Goal: Task Accomplishment & Management: Use online tool/utility

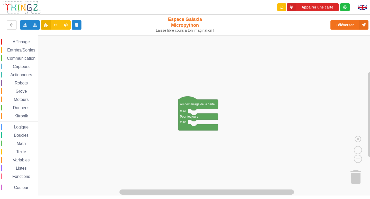
click at [18, 57] on span "Communication" at bounding box center [21, 58] width 30 height 4
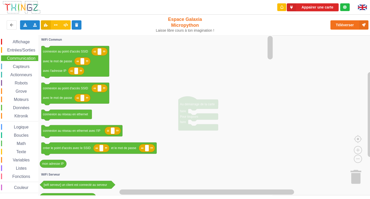
click at [22, 66] on span "Capteurs" at bounding box center [21, 66] width 18 height 4
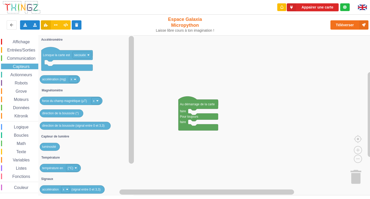
click at [18, 52] on span "Entrées/Sorties" at bounding box center [21, 50] width 30 height 4
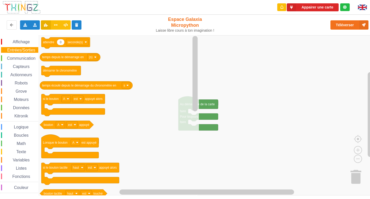
click at [18, 40] on span "Affichage" at bounding box center [21, 42] width 19 height 4
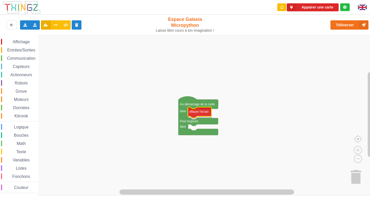
click at [197, 109] on div "Affichage Entrées/Sorties Communication Capteurs Actionneurs Robots Grove Moteu…" at bounding box center [187, 115] width 374 height 160
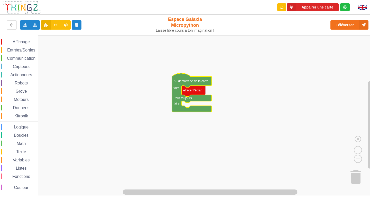
click at [16, 45] on div "Affichage Entrées/Sorties Communication Capteurs Actionneurs Robots Grove Moteu…" at bounding box center [19, 116] width 38 height 154
click at [18, 40] on span "Affichage" at bounding box center [21, 42] width 19 height 4
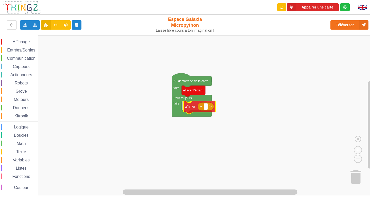
click at [202, 109] on div "Affichage Entrées/Sorties Communication Capteurs Actionneurs Robots Grove Moteu…" at bounding box center [187, 115] width 374 height 160
click at [203, 109] on rect "Espace de travail de Blocky" at bounding box center [204, 106] width 4 height 7
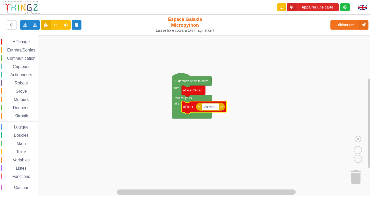
type input "Activite 1"
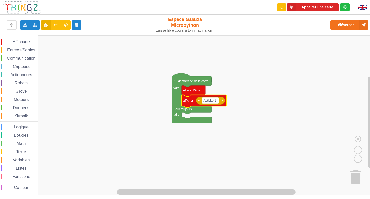
click at [13, 47] on div "Entrées/Sorties" at bounding box center [19, 50] width 37 height 6
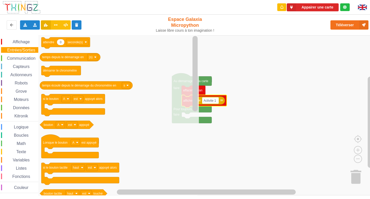
click at [19, 41] on span "Affichage" at bounding box center [21, 42] width 19 height 4
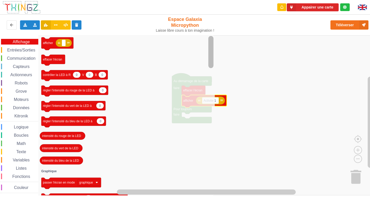
click at [146, 0] on html "Appairer une carte Exporter l'assemblage de blocs Exporter l'assemblage de bloc…" at bounding box center [185, 99] width 370 height 199
click at [210, 55] on rect "Espace de travail de Blocky" at bounding box center [211, 52] width 5 height 32
click at [8, 22] on button at bounding box center [12, 24] width 10 height 9
click at [8, 24] on button at bounding box center [12, 24] width 10 height 9
click at [276, 89] on rect "Espace de travail de Blocky" at bounding box center [187, 115] width 374 height 160
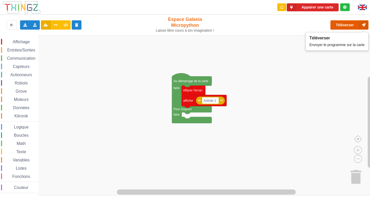
click at [341, 27] on button "Téléverser" at bounding box center [350, 24] width 38 height 9
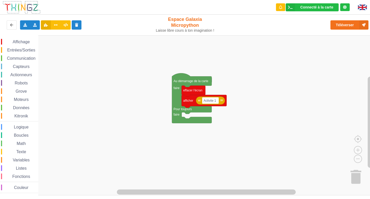
click at [24, 50] on span "Entrées/Sorties" at bounding box center [21, 50] width 30 height 4
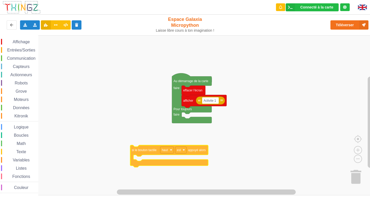
click at [151, 162] on div "Affichage Entrées/Sorties Communication Capteurs Actionneurs Robots Grove Moteu…" at bounding box center [187, 115] width 374 height 160
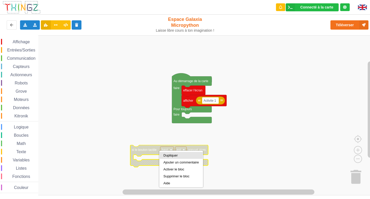
click at [171, 156] on div "Dupliquer" at bounding box center [181, 155] width 35 height 4
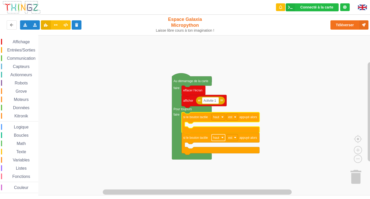
click at [220, 140] on rect "Espace de travail de Blocky" at bounding box center [219, 137] width 14 height 7
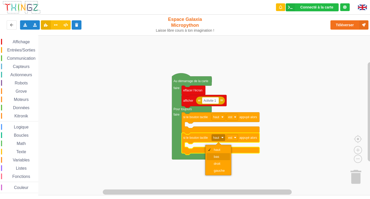
click at [216, 156] on div "bas" at bounding box center [220, 157] width 12 height 4
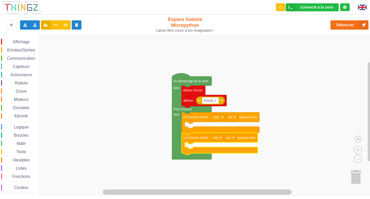
click at [230, 141] on icon "Espace de travail de Blocky" at bounding box center [220, 144] width 76 height 22
click at [231, 139] on rect "Espace de travail de Blocky" at bounding box center [230, 137] width 11 height 7
click at [265, 146] on rect "Espace de travail de Blocky" at bounding box center [187, 115] width 374 height 160
click at [25, 40] on span "Affichage" at bounding box center [21, 42] width 19 height 4
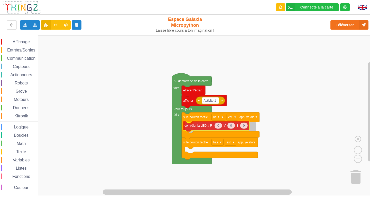
click at [205, 125] on div "Affichage Entrées/Sorties Communication Capteurs Actionneurs Robots Grove Moteu…" at bounding box center [187, 115] width 374 height 160
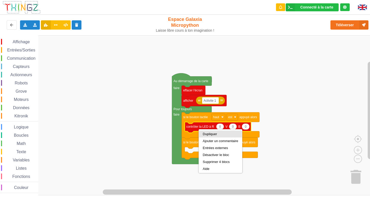
click at [205, 134] on div "Dupliquer" at bounding box center [220, 134] width 35 height 4
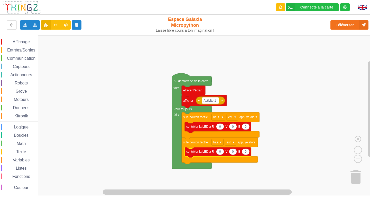
click at [220, 153] on text "0" at bounding box center [220, 152] width 2 height 4
type input "100"
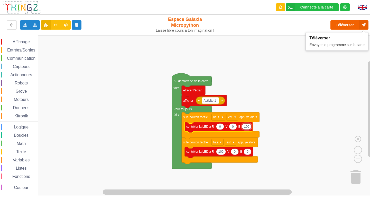
type input "100"
click at [344, 23] on button "Téléverser" at bounding box center [350, 24] width 38 height 9
click at [19, 68] on span "Capteurs" at bounding box center [21, 66] width 18 height 4
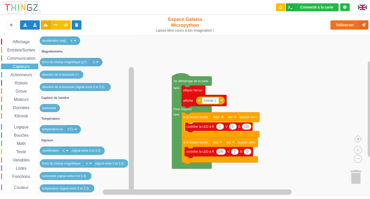
click at [24, 100] on span "Moteurs" at bounding box center [21, 99] width 16 height 4
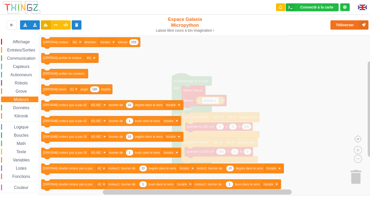
click at [29, 47] on div "Entrées/Sorties" at bounding box center [19, 50] width 37 height 6
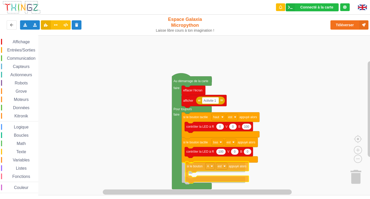
click at [195, 171] on div "Affichage Entrées/Sorties Communication Capteurs Actionneurs Robots Grove Moteu…" at bounding box center [187, 115] width 374 height 160
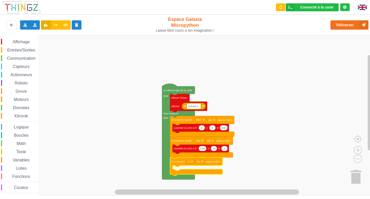
click at [14, 48] on div "Entrées/Sorties" at bounding box center [19, 50] width 37 height 6
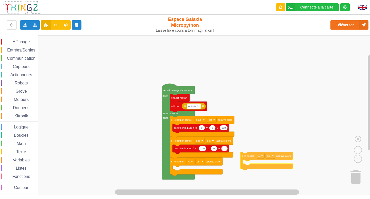
click at [202, 178] on div "Affichage Entrées/Sorties Communication Capteurs Actionneurs Robots Grove Moteu…" at bounding box center [187, 115] width 374 height 160
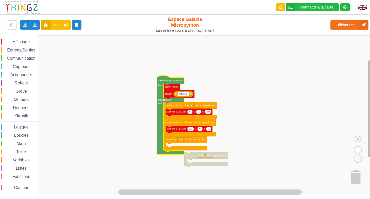
click at [370, 77] on rect "Espace de travail de Blocky" at bounding box center [370, 108] width 5 height 97
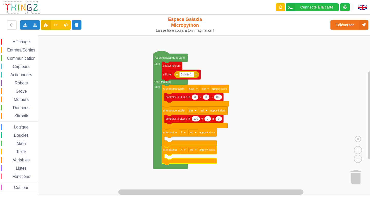
click at [18, 39] on div "Affichage" at bounding box center [19, 42] width 37 height 6
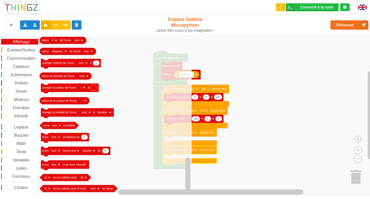
click at [15, 49] on span "Entrées/Sorties" at bounding box center [21, 50] width 30 height 4
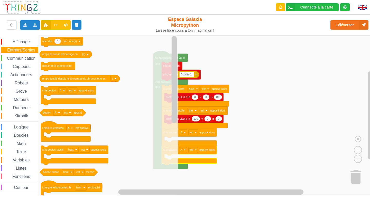
click at [16, 55] on div "Affichage Entrées/Sorties Communication Capteurs Actionneurs Robots Grove Moteu…" at bounding box center [19, 116] width 38 height 154
click at [23, 62] on div "Affichage Entrées/Sorties Communication Capteurs Actionneurs Robots Grove Moteu…" at bounding box center [19, 116] width 38 height 154
click at [23, 60] on span "Communication" at bounding box center [21, 58] width 30 height 4
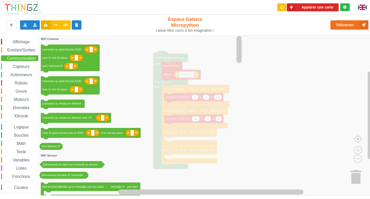
click at [8, 41] on span "Espace de travail de Blocky" at bounding box center [10, 42] width 4 height 4
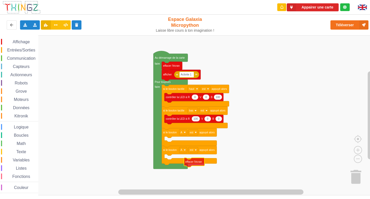
click at [194, 161] on div "Affichage Entrées/Sorties Communication Capteurs Actionneurs Robots Grove Moteu…" at bounding box center [187, 115] width 374 height 160
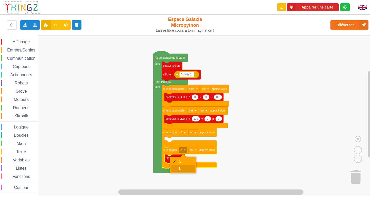
click at [177, 167] on div "B" at bounding box center [182, 168] width 23 height 7
click at [19, 41] on span "Affichage" at bounding box center [21, 42] width 19 height 4
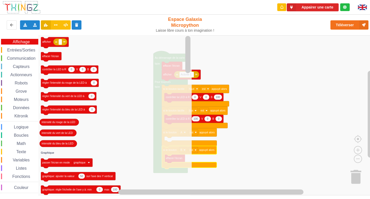
click at [20, 65] on span "Capteurs" at bounding box center [21, 66] width 18 height 4
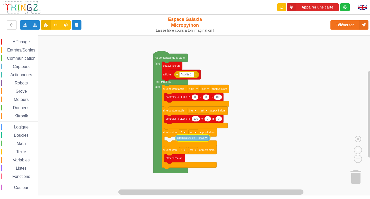
click at [0, 0] on html "Appairer une carte Exporter l'assemblage de blocs Exporter l'assemblage de bloc…" at bounding box center [185, 99] width 370 height 199
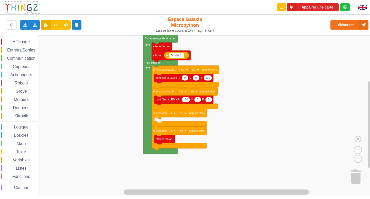
click at [348, 153] on div "Affichage Entrées/Sorties Communication Capteurs Actionneurs Robots Grove Moteu…" at bounding box center [187, 115] width 374 height 160
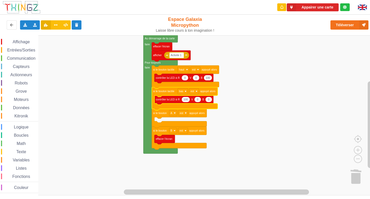
click at [21, 40] on span "Affichage" at bounding box center [21, 42] width 19 height 4
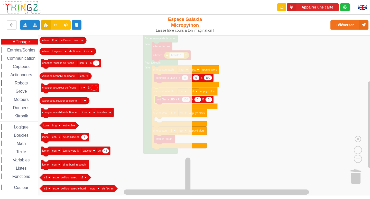
click at [11, 57] on span "Communication" at bounding box center [21, 58] width 30 height 4
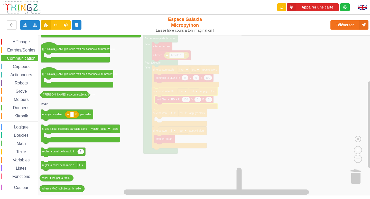
click at [17, 40] on span "Affichage" at bounding box center [21, 42] width 19 height 4
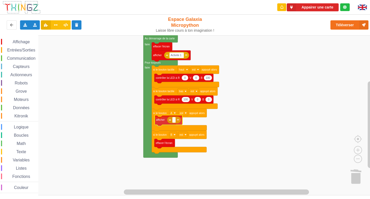
click at [162, 120] on div "Affichage Entrées/Sorties Communication Capteurs Actionneurs Robots Grove Moteu…" at bounding box center [187, 115] width 374 height 160
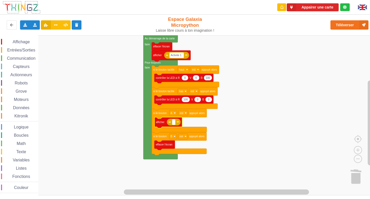
click at [177, 123] on icon "Espace de travail de Blocky" at bounding box center [174, 121] width 14 height 7
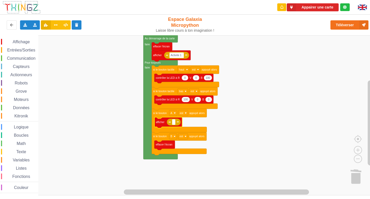
click at [177, 123] on icon "Espace de travail de Blocky" at bounding box center [174, 121] width 14 height 7
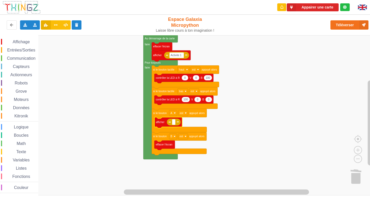
click at [177, 123] on icon "Espace de travail de Blocky" at bounding box center [174, 121] width 14 height 7
click at [173, 123] on rect "Espace de travail de Blocky" at bounding box center [173, 122] width 3 height 6
type input "t"
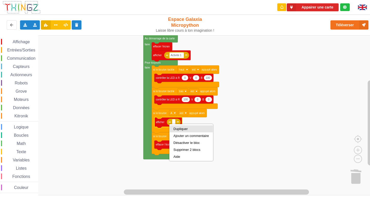
click at [180, 128] on div "Dupliquer" at bounding box center [191, 129] width 35 height 4
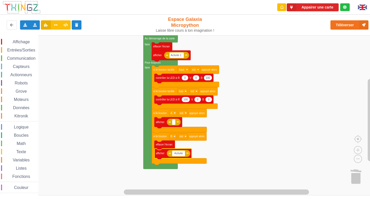
type input "Activite 1"
click at [11, 57] on span "Communication" at bounding box center [21, 58] width 30 height 4
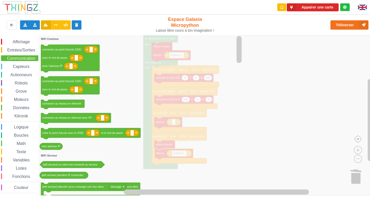
click at [17, 65] on span "Capteurs" at bounding box center [21, 66] width 18 height 4
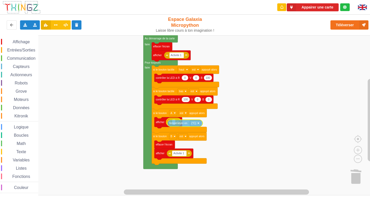
click at [183, 121] on div "Affichage Entrées/Sorties Communication Capteurs Actionneurs Robots Grove Moteu…" at bounding box center [187, 115] width 374 height 160
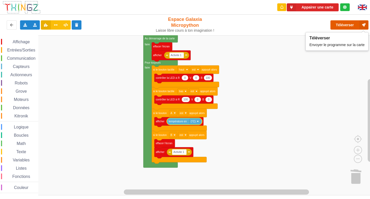
click at [341, 25] on button "Téléverser" at bounding box center [350, 24] width 38 height 9
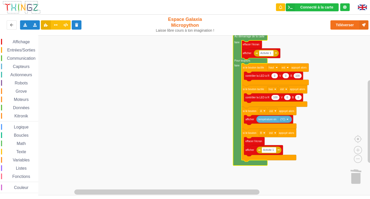
click at [18, 58] on span "Communication" at bounding box center [21, 58] width 30 height 4
click at [299, 39] on rect "Espace de travail de Blocky" at bounding box center [187, 115] width 374 height 160
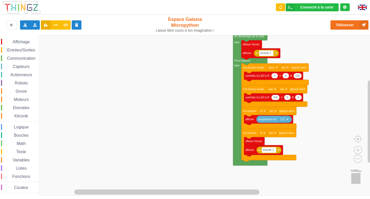
click at [236, 41] on text "faire" at bounding box center [236, 42] width 5 height 3
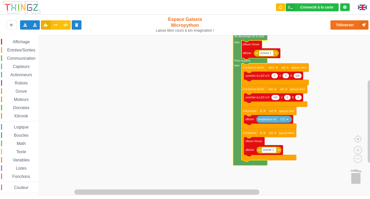
click at [220, 64] on rect "Espace de travail de Blocky" at bounding box center [187, 115] width 374 height 160
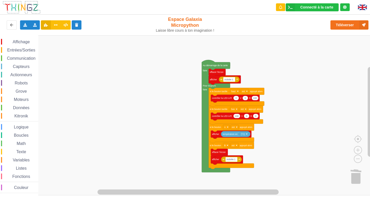
click at [199, 115] on div "Affichage Entrées/Sorties Communication Capteurs Actionneurs Robots Grove Moteu…" at bounding box center [187, 115] width 374 height 160
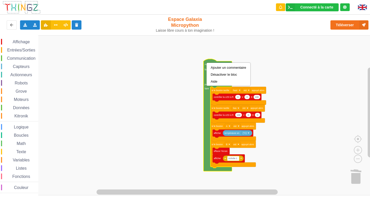
click at [182, 98] on rect "Espace de travail de Blocky" at bounding box center [187, 115] width 374 height 160
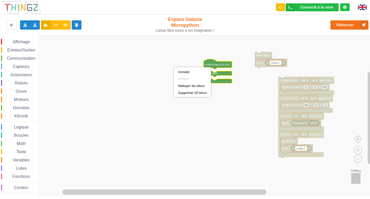
click at [180, 56] on rect "Espace de travail de Blocky" at bounding box center [187, 115] width 374 height 160
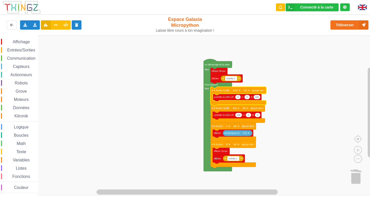
click at [14, 108] on span "Données" at bounding box center [21, 107] width 18 height 4
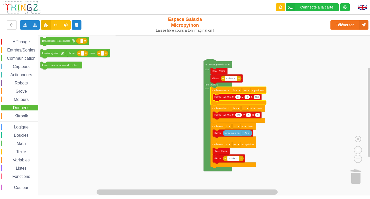
click at [17, 142] on span "Math" at bounding box center [21, 143] width 11 height 4
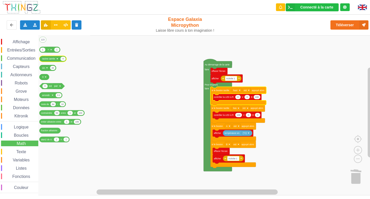
click at [54, 61] on icon "Espace de travail de Blocky" at bounding box center [52, 59] width 27 height 6
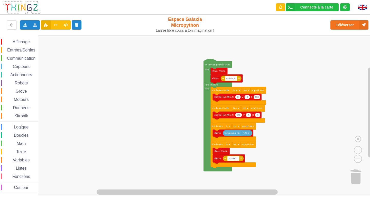
click at [24, 60] on div "Communication" at bounding box center [19, 58] width 37 height 6
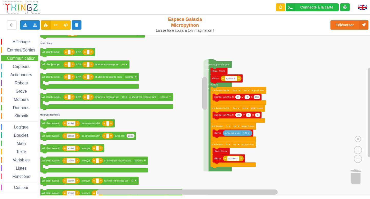
click at [27, 107] on span "Données" at bounding box center [21, 107] width 18 height 4
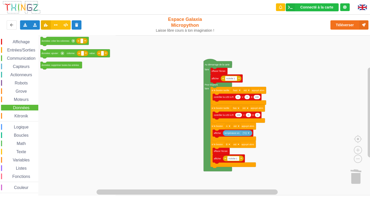
click at [16, 134] on span "Boucles" at bounding box center [21, 135] width 16 height 4
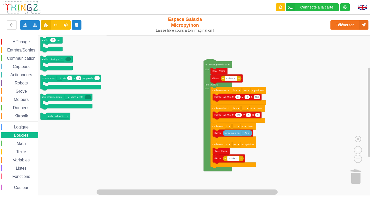
click at [17, 129] on span "Logique" at bounding box center [21, 127] width 16 height 4
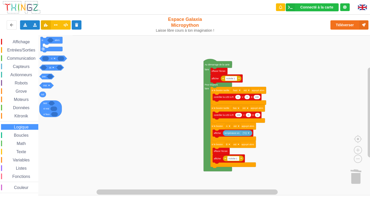
click at [19, 114] on span "Kitronik" at bounding box center [21, 116] width 15 height 4
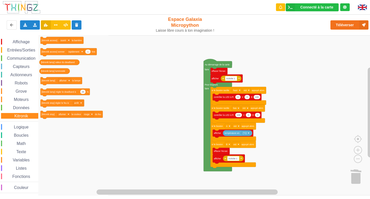
click at [19, 105] on span "Données" at bounding box center [21, 107] width 18 height 4
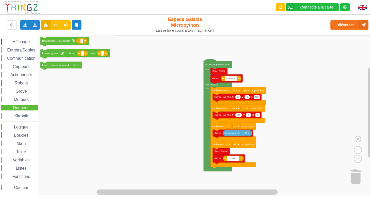
click at [20, 98] on span "Moteurs" at bounding box center [21, 99] width 16 height 4
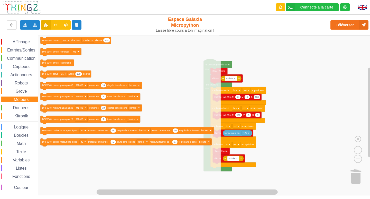
drag, startPoint x: 21, startPoint y: 82, endPoint x: 21, endPoint y: 58, distance: 23.9
click at [21, 60] on div "Affichage Entrées/Sorties Communication Capteurs Actionneurs Robots Grove Moteu…" at bounding box center [19, 116] width 38 height 154
click at [21, 58] on span "Communication" at bounding box center [21, 58] width 30 height 4
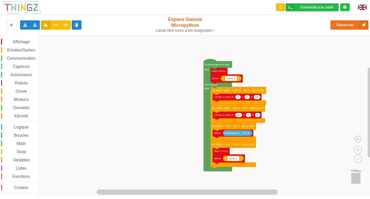
click at [294, 44] on rect "Espace de travail de Blocky" at bounding box center [187, 115] width 374 height 160
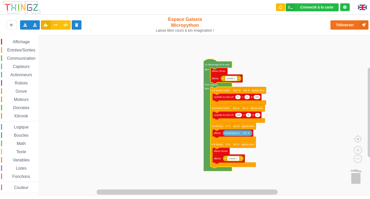
click at [209, 66] on icon "Espace de travail de Blocky" at bounding box center [218, 115] width 28 height 112
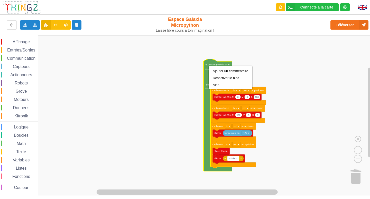
click at [200, 69] on rect "Espace de travail de Blocky" at bounding box center [187, 115] width 374 height 160
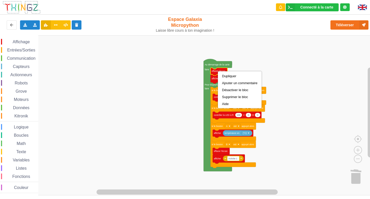
click at [31, 91] on div "Grove" at bounding box center [19, 91] width 37 height 6
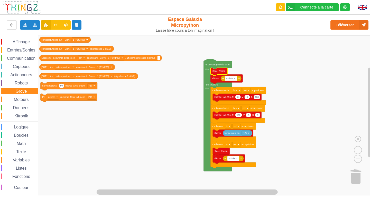
click at [24, 57] on span "Communication" at bounding box center [21, 58] width 30 height 4
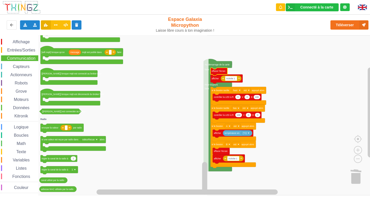
click at [15, 105] on span "Données" at bounding box center [21, 107] width 18 height 4
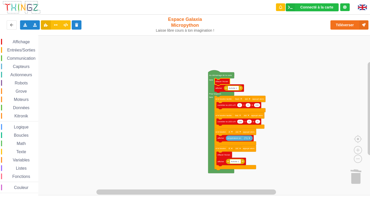
click at [35, 56] on div "Communication" at bounding box center [19, 58] width 37 height 6
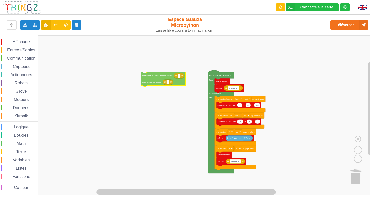
click at [148, 76] on div "Affichage Entrées/Sorties Communication Capteurs Actionneurs Robots Grove Moteu…" at bounding box center [187, 115] width 374 height 160
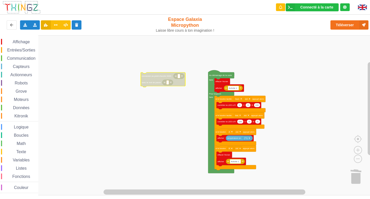
click at [179, 76] on text "Espace de travail de Blocky" at bounding box center [179, 76] width 1 height 2
type input "NETGEAR38"
click at [168, 84] on rect "Espace de travail de Blocky" at bounding box center [167, 82] width 3 height 4
type input "joyoustuba995"
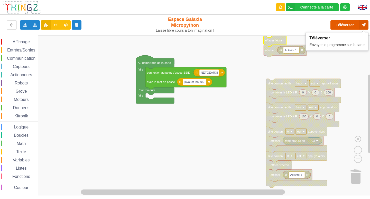
click at [345, 25] on button "Téléverser" at bounding box center [350, 24] width 38 height 9
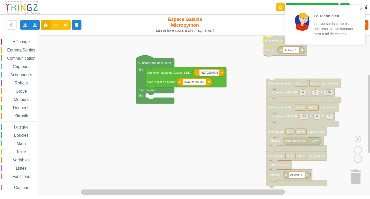
click at [360, 6] on div "Le Technicien L'envoi sur la carte est une réussite. Maintenant c'est à toi de …" at bounding box center [325, 25] width 80 height 40
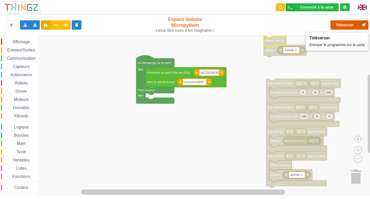
click at [341, 23] on button "Téléverser" at bounding box center [350, 24] width 38 height 9
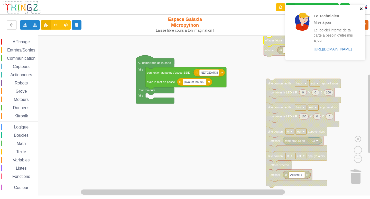
click at [362, 7] on icon "close" at bounding box center [362, 9] width 4 height 4
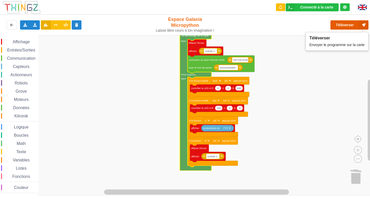
click at [346, 21] on button "Téléverser" at bounding box center [350, 24] width 38 height 9
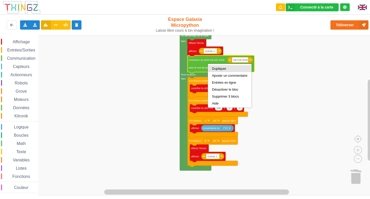
click at [219, 66] on div "Dupliquer" at bounding box center [229, 68] width 43 height 7
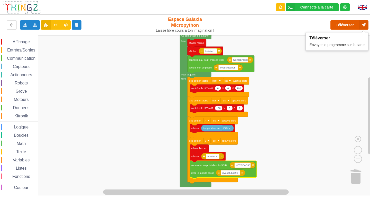
click at [337, 26] on button "Téléverser" at bounding box center [350, 24] width 38 height 9
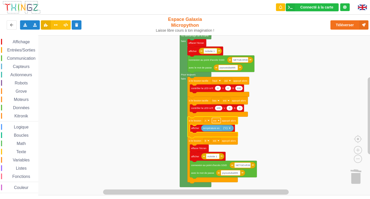
click at [218, 122] on rect "Espace de travail de Blocky" at bounding box center [216, 120] width 9 height 5
click at [217, 139] on div "a été" at bounding box center [218, 139] width 12 height 4
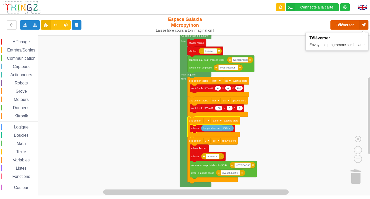
click at [335, 22] on button "Téléverser" at bounding box center [350, 24] width 38 height 9
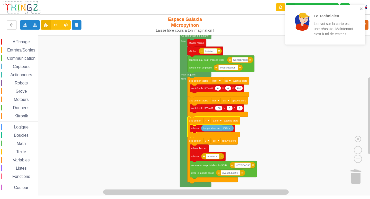
click at [217, 124] on icon "Espace de travail de Blocky" at bounding box center [214, 126] width 53 height 21
click at [219, 123] on icon "Espace de travail de Blocky" at bounding box center [214, 126] width 53 height 21
click at [219, 121] on text "a été" at bounding box center [215, 120] width 5 height 3
click at [370, 94] on rect "Espace de travail de Blocky" at bounding box center [370, 115] width 5 height 77
click at [306, 110] on div "Affichage Entrées/Sorties Communication Capteurs Actionneurs Robots Grove Moteu…" at bounding box center [187, 115] width 374 height 160
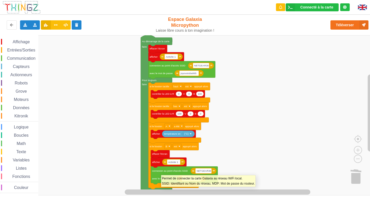
click at [161, 172] on text "connexion au point d'accès SSID" at bounding box center [170, 170] width 36 height 3
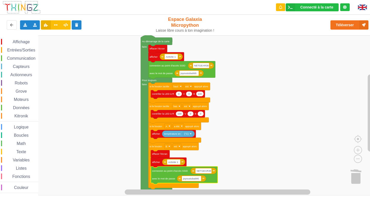
click at [174, 170] on text "connexion au point d'accès SSID" at bounding box center [170, 170] width 36 height 3
click at [157, 151] on icon "Espace de travail de Blocky" at bounding box center [160, 154] width 19 height 8
click at [158, 172] on icon "Espace de travail de Blocky" at bounding box center [184, 175] width 67 height 18
click at [5, 66] on div "Capteurs" at bounding box center [19, 67] width 37 height 6
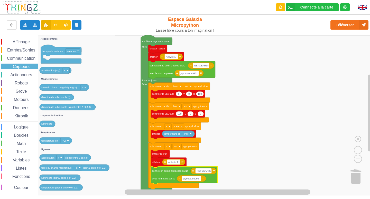
click at [21, 135] on span "Boucles" at bounding box center [21, 135] width 16 height 4
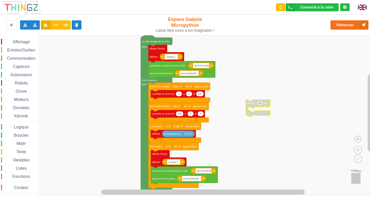
click at [261, 104] on icon "Espace de travail de Blocky" at bounding box center [260, 103] width 6 height 5
type input "1"
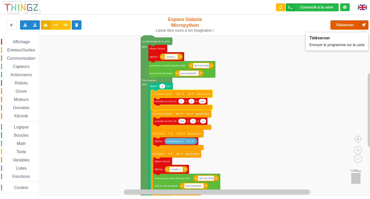
click at [354, 26] on button "Téléverser" at bounding box center [350, 24] width 38 height 9
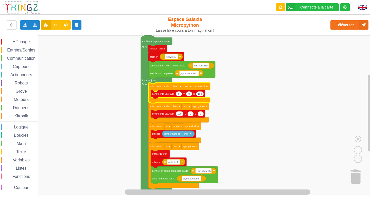
click at [20, 55] on div "Communication" at bounding box center [19, 58] width 37 height 6
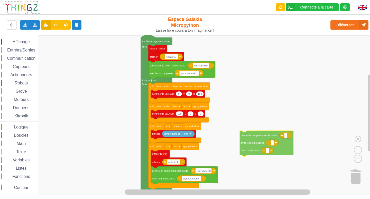
click at [282, 145] on div "Affichage Entrées/Sorties Communication Capteurs Actionneurs Robots Grove Moteu…" at bounding box center [187, 115] width 374 height 160
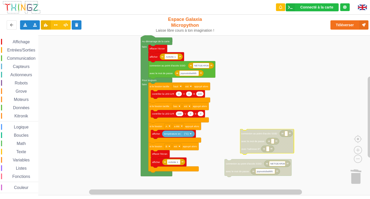
click at [287, 135] on rect "Espace de travail de Blocky" at bounding box center [286, 133] width 3 height 5
type input "NETGEAR"
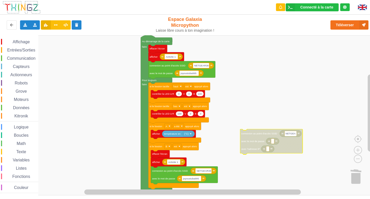
type input "NETGEAR"
click at [297, 135] on input "NETGEAR" at bounding box center [291, 133] width 13 height 5
type input "NETGEAR38"
click at [272, 145] on icon "Espace de travail de Blocky" at bounding box center [273, 141] width 67 height 25
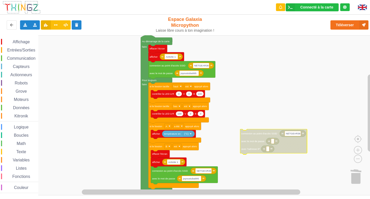
click at [273, 142] on text "Espace de travail de Blocky" at bounding box center [273, 141] width 1 height 3
type input "joyoustuba99"
click at [268, 151] on rect "Espace de travail de Blocky" at bounding box center [267, 148] width 3 height 5
type input "10.0"
click at [288, 141] on rect "Espace de travail de Blocky" at bounding box center [280, 140] width 18 height 5
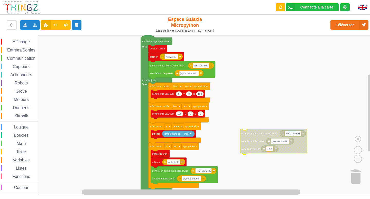
type input "5"
type input "joyoustuba995"
click at [271, 148] on text "10.0" at bounding box center [270, 148] width 5 height 3
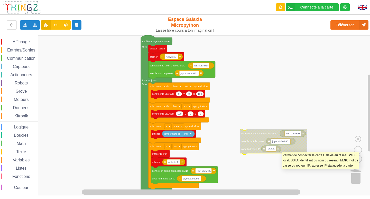
type input "[TECHNICAL_ID]"
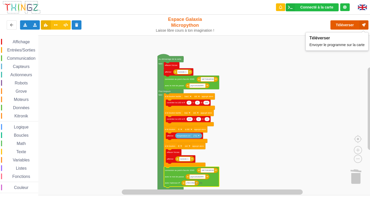
click at [339, 21] on button "Téléverser" at bounding box center [350, 24] width 38 height 9
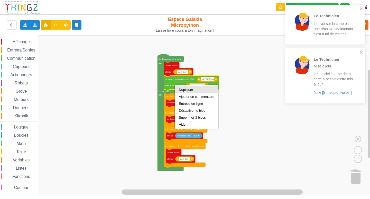
click at [187, 91] on div "Dupliquer" at bounding box center [196, 90] width 35 height 4
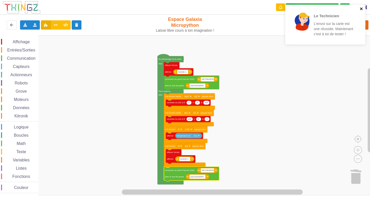
click at [360, 10] on icon "close" at bounding box center [362, 9] width 4 height 4
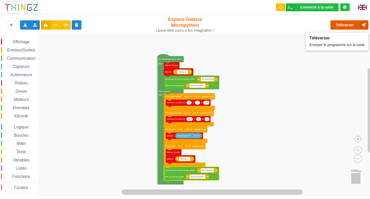
click at [340, 23] on button "Téléverser" at bounding box center [350, 24] width 38 height 9
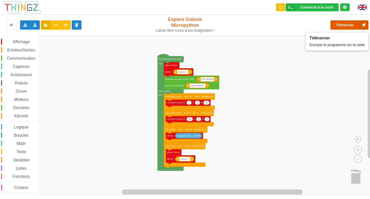
click at [340, 22] on button "Téléverser" at bounding box center [350, 24] width 38 height 9
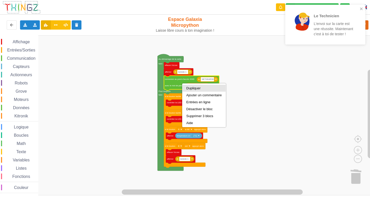
click at [187, 87] on div "Dupliquer" at bounding box center [203, 88] width 35 height 4
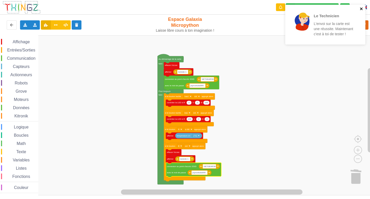
click at [363, 9] on icon "close" at bounding box center [362, 9] width 4 height 4
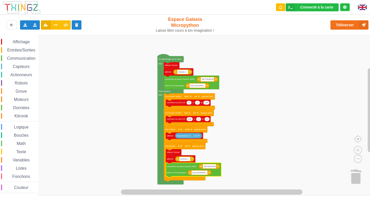
click at [360, 6] on div "Le Technicien L'envoi sur la carte est une réussite. Maintenant c'est à toi de …" at bounding box center [325, 5] width 82 height 2
click at [351, 27] on button "Téléverser" at bounding box center [350, 24] width 38 height 9
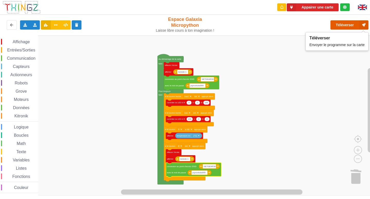
click at [338, 26] on button "Téléverser" at bounding box center [350, 24] width 38 height 9
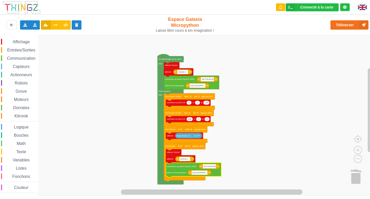
click at [32, 56] on span "Communication" at bounding box center [21, 58] width 30 height 4
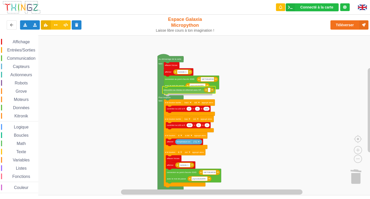
click at [178, 91] on div "Affichage Entrées/Sorties Communication Capteurs Actionneurs Robots Grove Moteu…" at bounding box center [187, 115] width 374 height 160
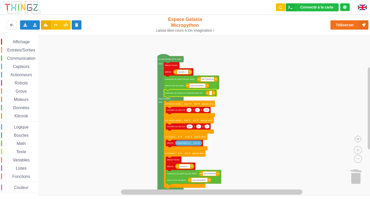
click at [213, 94] on icon "Espace de travail de Blocky" at bounding box center [210, 92] width 11 height 5
click at [211, 94] on rect "Espace de travail de Blocky" at bounding box center [211, 93] width 3 height 4
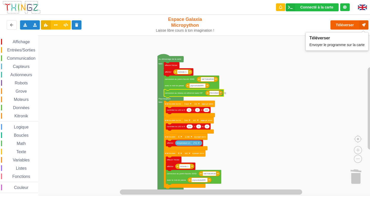
type input "[TECHNICAL_ID]"
click at [336, 22] on button "Téléverser" at bounding box center [350, 24] width 38 height 9
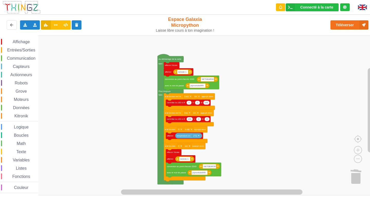
click at [30, 57] on span "Communication" at bounding box center [21, 58] width 30 height 4
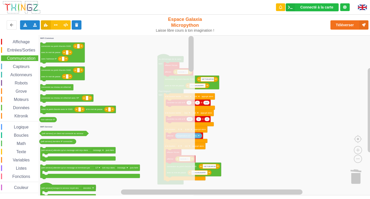
click at [26, 40] on span "Affichage" at bounding box center [21, 42] width 19 height 4
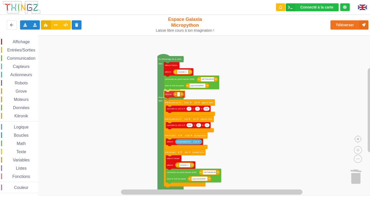
click at [170, 96] on div "Affichage Entrées/Sorties Communication Capteurs Actionneurs Robots Grove Moteu…" at bounding box center [187, 115] width 374 height 160
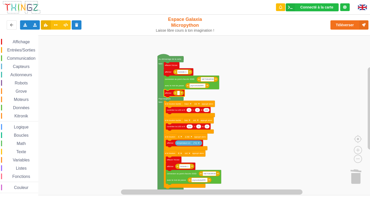
click at [11, 57] on span "Communication" at bounding box center [21, 58] width 30 height 4
click at [186, 93] on div "Affichage Entrées/Sorties Communication Capteurs Actionneurs Robots Grove Moteu…" at bounding box center [187, 115] width 374 height 160
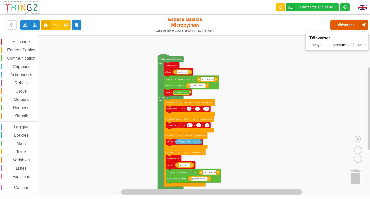
click at [345, 23] on button "Téléverser" at bounding box center [350, 24] width 38 height 9
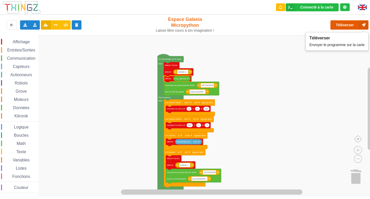
click at [346, 25] on button "Téléverser" at bounding box center [350, 24] width 38 height 9
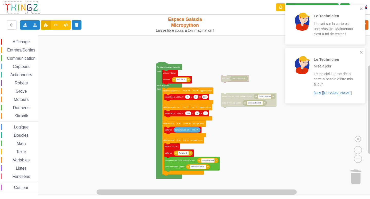
click at [222, 69] on div "Affichage Entrées/Sorties Communication Capteurs Actionneurs Robots Grove Moteu…" at bounding box center [187, 115] width 374 height 160
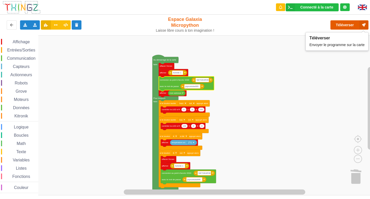
click at [336, 22] on button "Téléverser" at bounding box center [350, 24] width 38 height 9
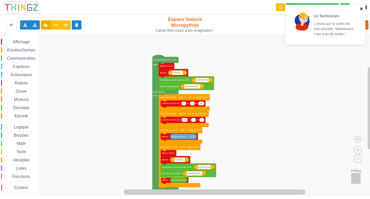
click at [362, 9] on icon "close" at bounding box center [361, 8] width 3 height 3
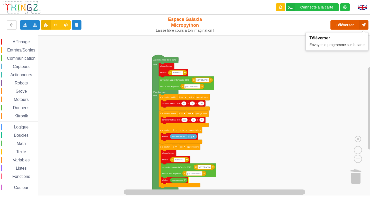
click at [350, 29] on button "Téléverser" at bounding box center [350, 24] width 38 height 9
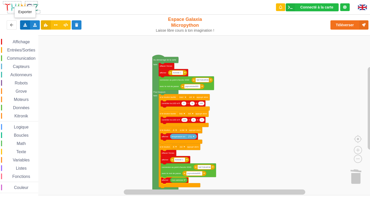
click at [26, 25] on icon at bounding box center [25, 24] width 4 height 3
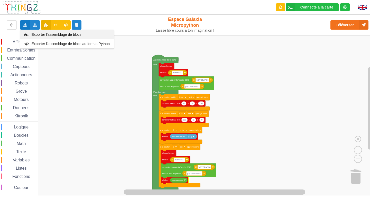
click at [33, 34] on span "Exporter l'assemblage de blocs" at bounding box center [57, 34] width 50 height 4
click at [74, 145] on rect "Espace de travail de Blocky" at bounding box center [187, 115] width 374 height 160
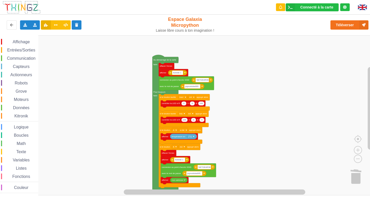
drag, startPoint x: 34, startPoint y: 192, endPoint x: 32, endPoint y: 205, distance: 13.5
click at [32, 198] on html "Connecté à la carte Réglages Ouvrir le moniteur automatiquement Connexion autom…" at bounding box center [185, 99] width 370 height 199
click at [25, 26] on icon at bounding box center [25, 24] width 4 height 3
click at [32, 33] on span "Exporter l'assemblage de blocs" at bounding box center [57, 34] width 50 height 4
click at [308, 72] on div "Affichage Entrées/Sorties Communication Capteurs Actionneurs Robots Grove Moteu…" at bounding box center [187, 115] width 374 height 160
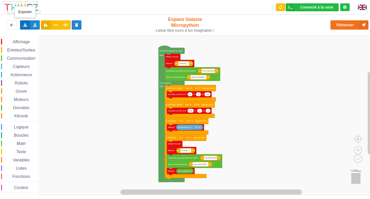
click at [26, 26] on icon at bounding box center [25, 24] width 4 height 3
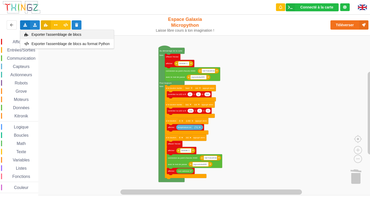
click at [41, 32] on div "Exporter l'assemblage de blocs" at bounding box center [67, 34] width 94 height 9
